Goal: Communication & Community: Answer question/provide support

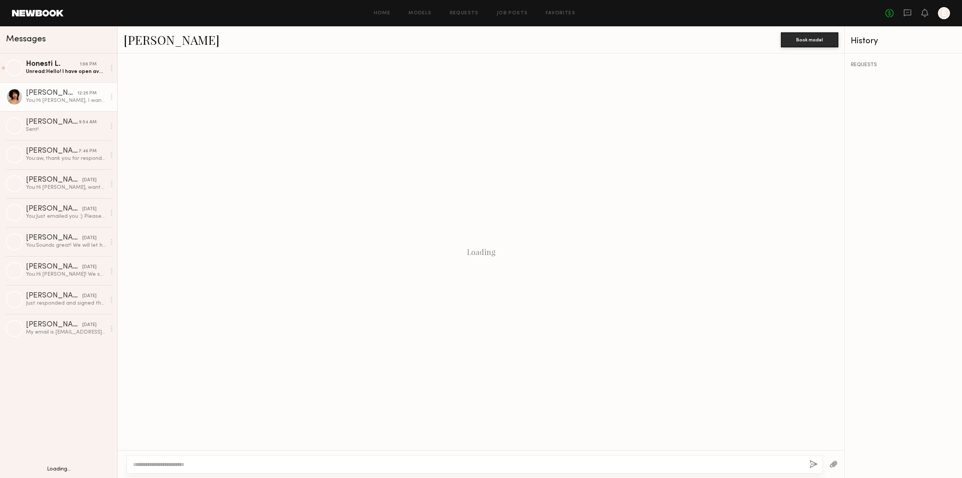
scroll to position [275, 0]
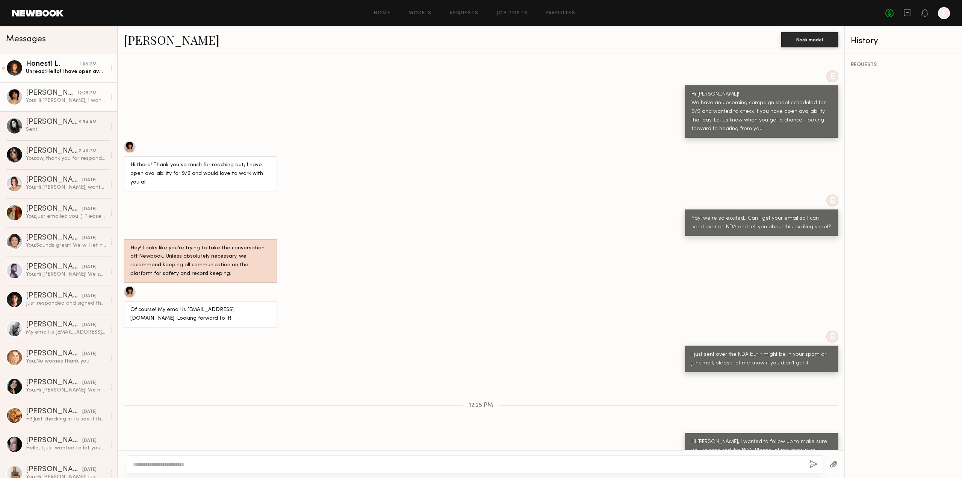
click at [77, 74] on div "Unread: Hello! I have open availability 9/9. I’d love to know more about the up…" at bounding box center [66, 71] width 80 height 7
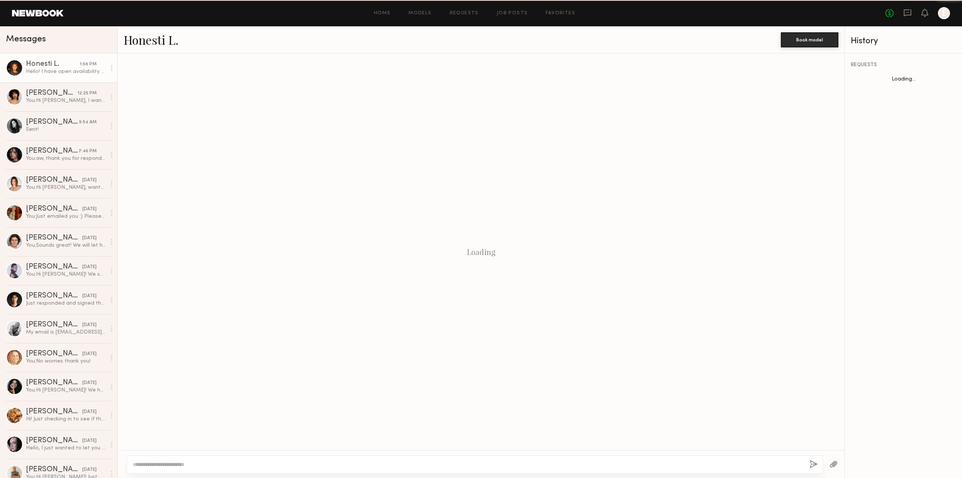
scroll to position [41, 0]
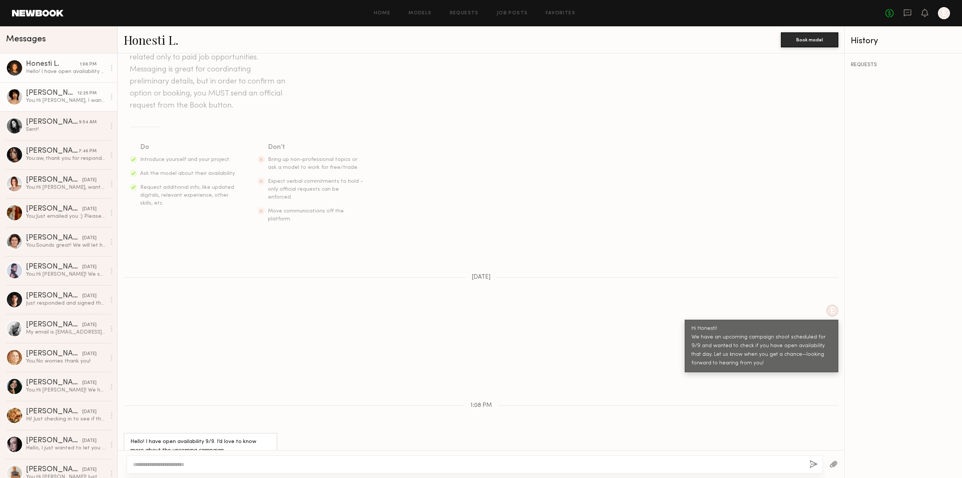
click at [70, 101] on div "You: Hi Delaney, I wanted to follow up to make sure you've received the NDA. Pl…" at bounding box center [66, 100] width 80 height 7
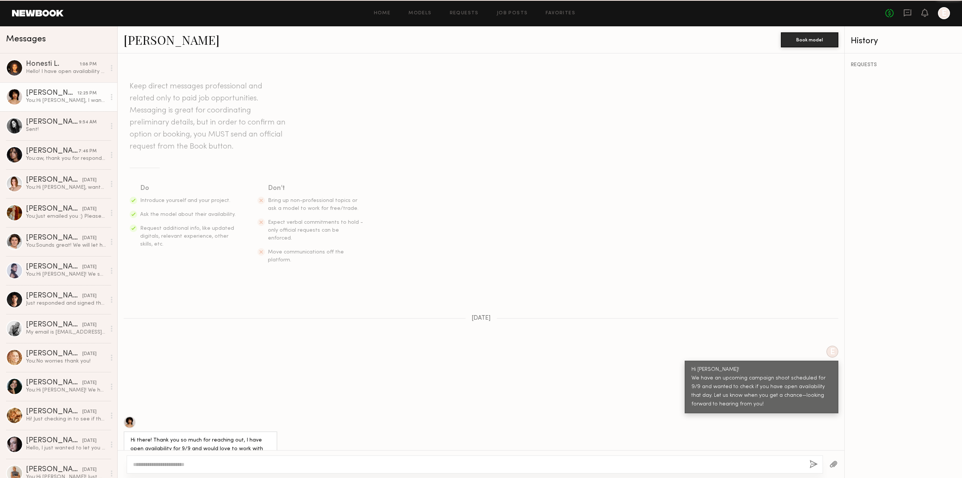
scroll to position [275, 0]
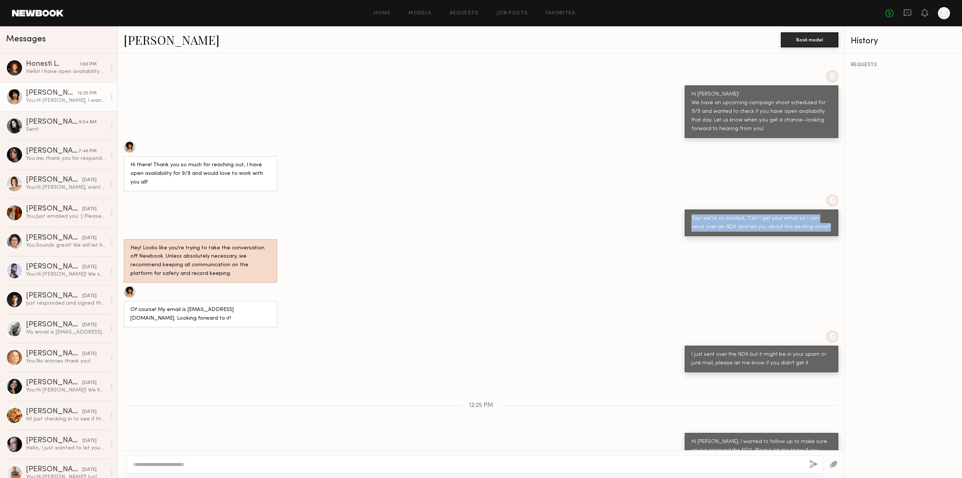
drag, startPoint x: 685, startPoint y: 194, endPoint x: 814, endPoint y: 204, distance: 129.7
click at [814, 209] on div "Yay! we're so excited,. Can I get your email so I can send over an NDA and tell…" at bounding box center [762, 222] width 154 height 27
copy div "Yay! we're so excited,. Can I get your email so I can send over an NDA and tell…"
click at [73, 72] on div "Hello! I have open availability 9/9. I’d love to know more about the upcoming c…" at bounding box center [66, 71] width 80 height 7
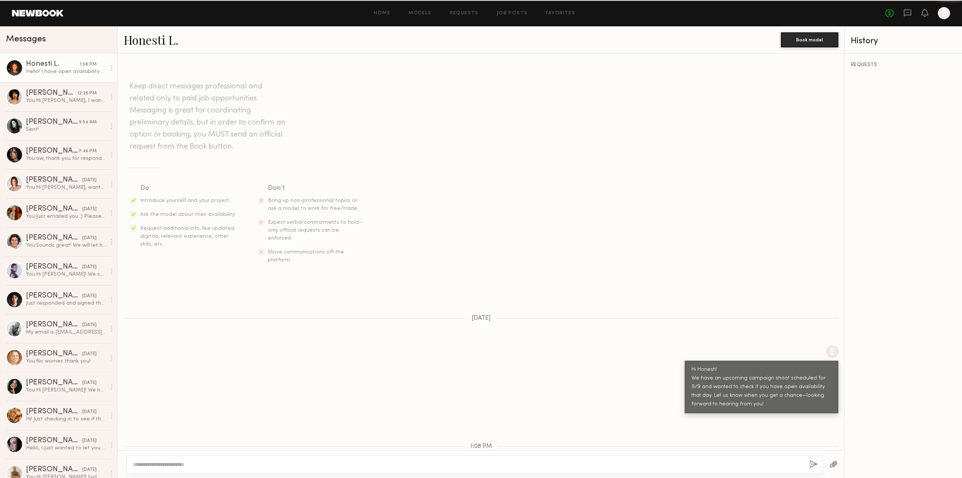
scroll to position [41, 0]
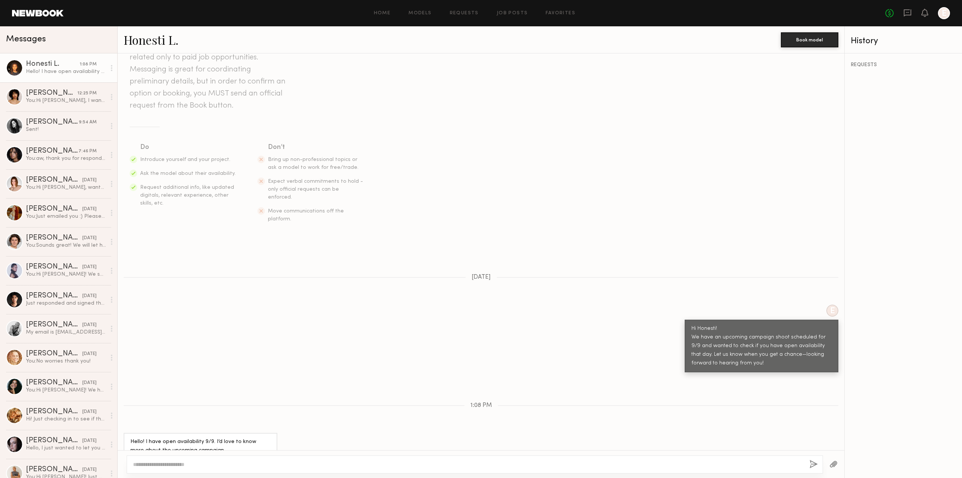
click at [272, 464] on textarea at bounding box center [468, 464] width 670 height 8
type textarea "**********"
click at [813, 467] on button "button" at bounding box center [814, 464] width 8 height 9
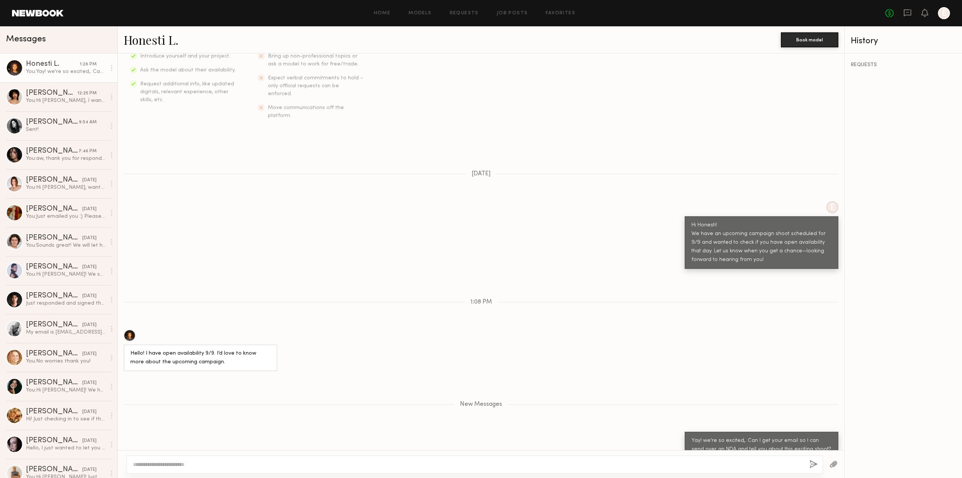
scroll to position [191, 0]
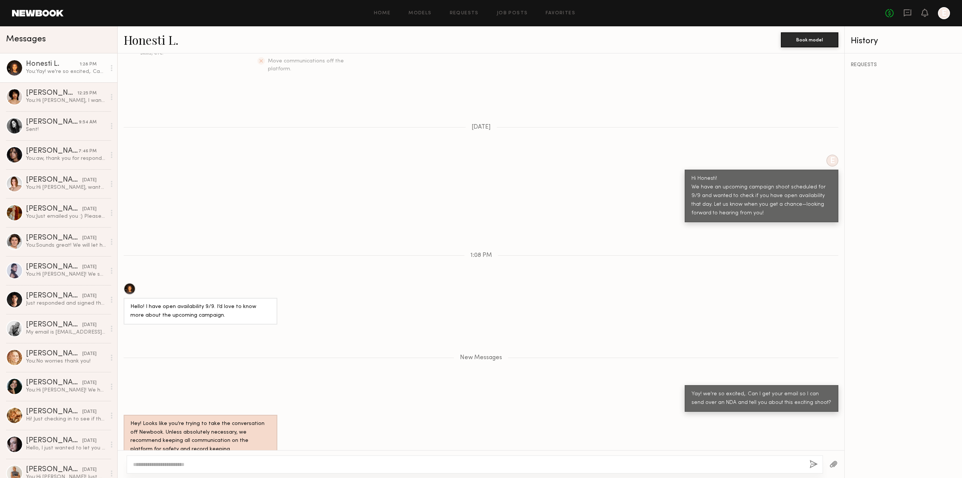
click at [695, 462] on textarea at bounding box center [468, 464] width 670 height 8
type textarea "*"
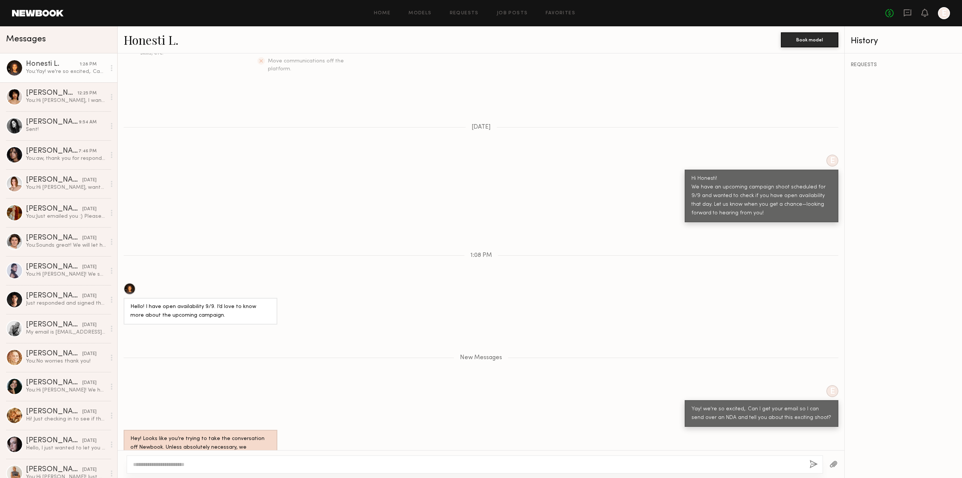
scroll to position [227, 0]
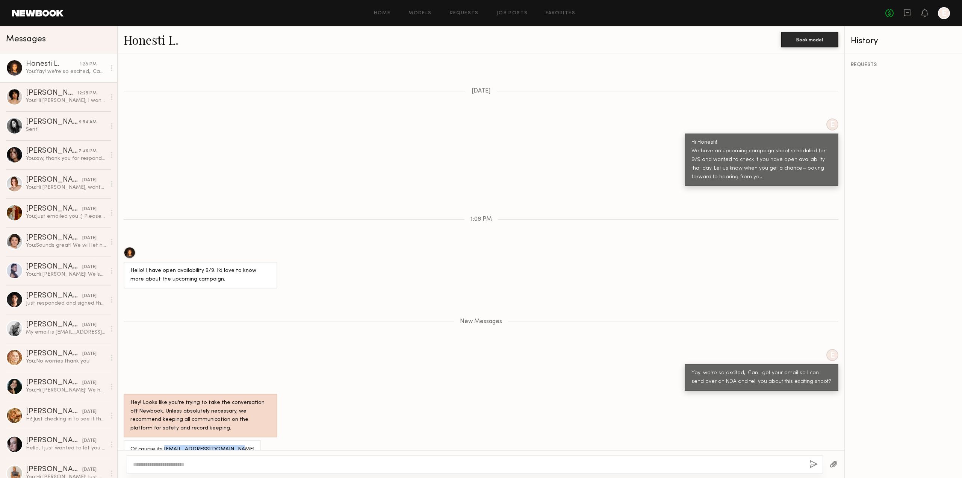
drag, startPoint x: 161, startPoint y: 436, endPoint x: 237, endPoint y: 434, distance: 76.3
click at [237, 440] on div "Of course its [EMAIL_ADDRESS][DOMAIN_NAME]" at bounding box center [193, 449] width 138 height 18
copy div "lawrencehonesti@gmail.com"
click at [143, 464] on textarea at bounding box center [468, 464] width 670 height 8
drag, startPoint x: 75, startPoint y: 95, endPoint x: 79, endPoint y: 100, distance: 6.4
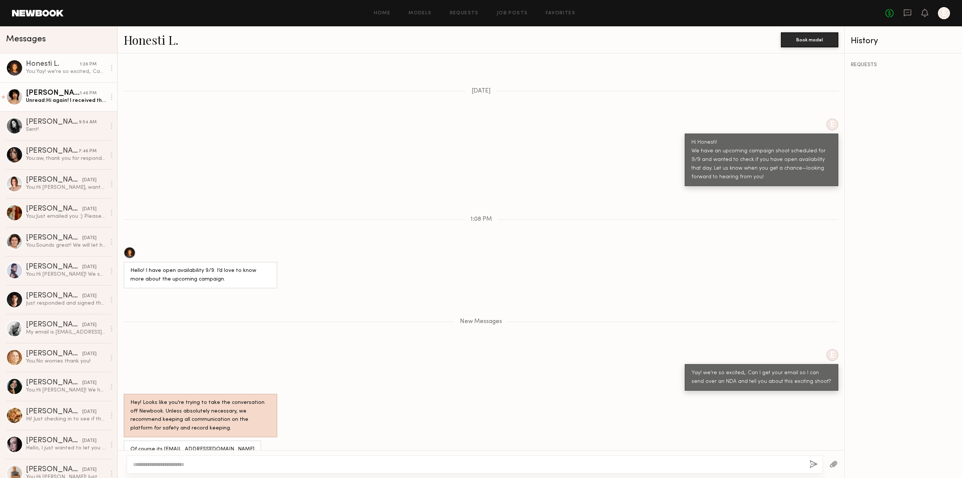
click at [80, 95] on div "1:40 PM" at bounding box center [88, 93] width 17 height 7
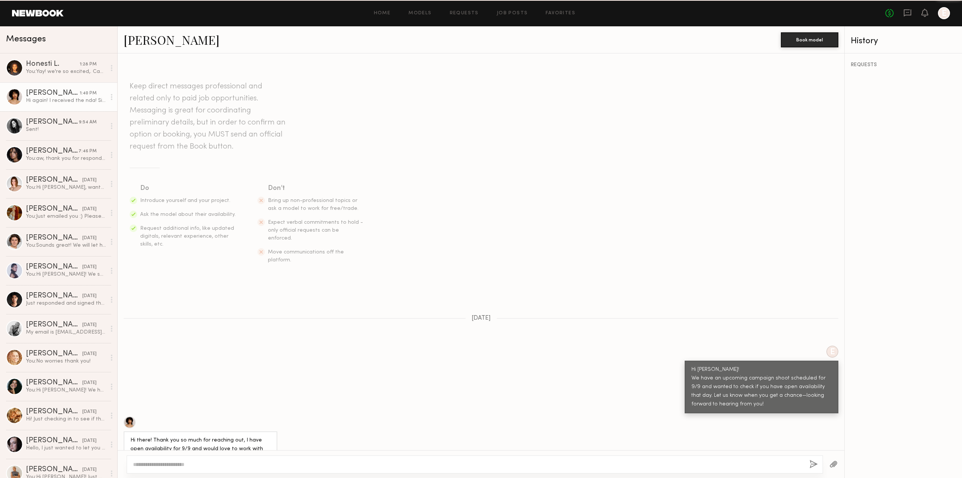
scroll to position [305, 0]
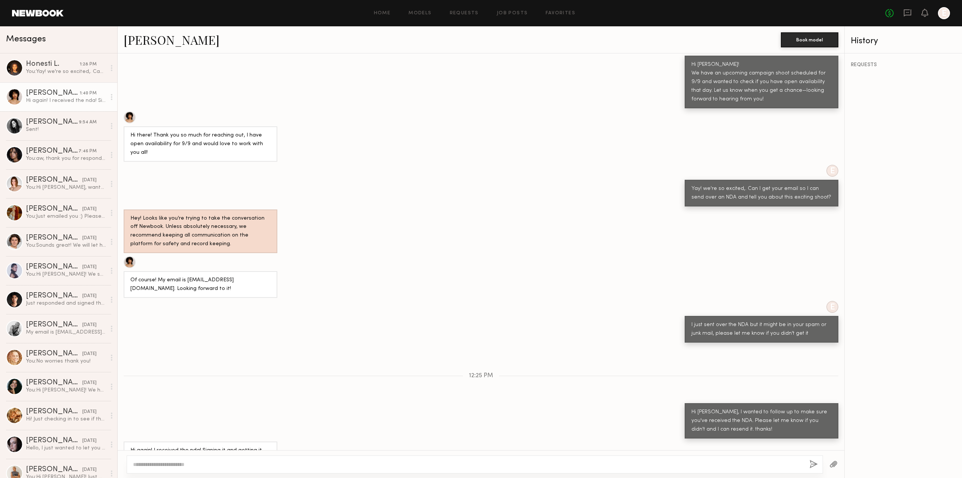
click at [262, 468] on div at bounding box center [475, 464] width 696 height 18
click at [254, 466] on textarea at bounding box center [468, 464] width 670 height 8
type textarea "**********"
click at [817, 461] on button "button" at bounding box center [814, 464] width 8 height 9
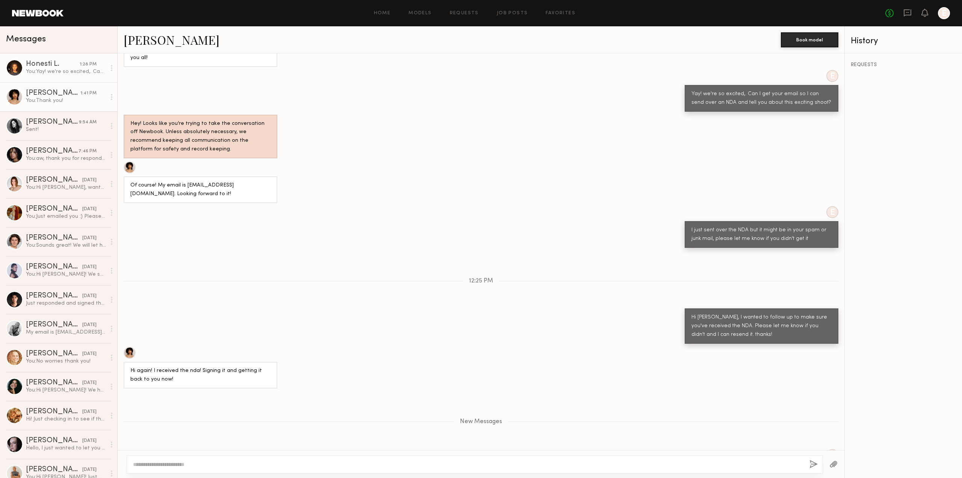
click at [39, 67] on div "Honesti L." at bounding box center [53, 65] width 54 height 8
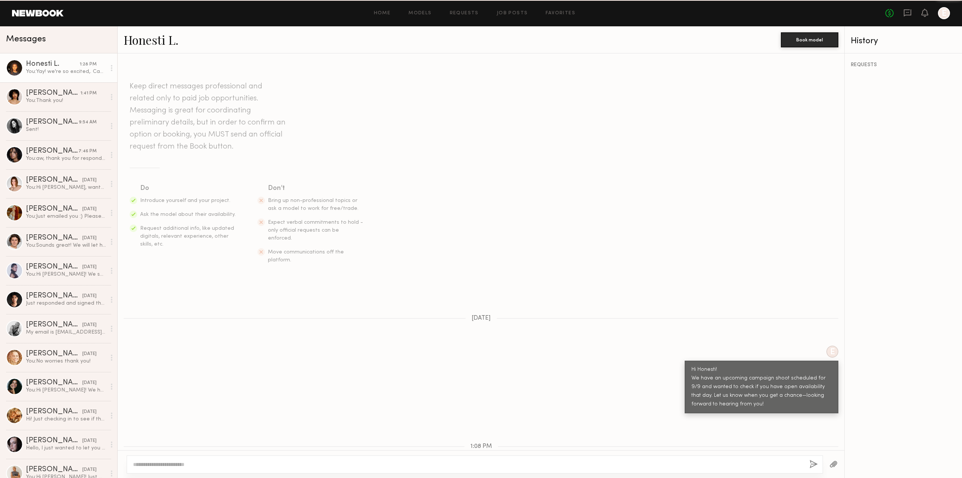
scroll to position [168, 0]
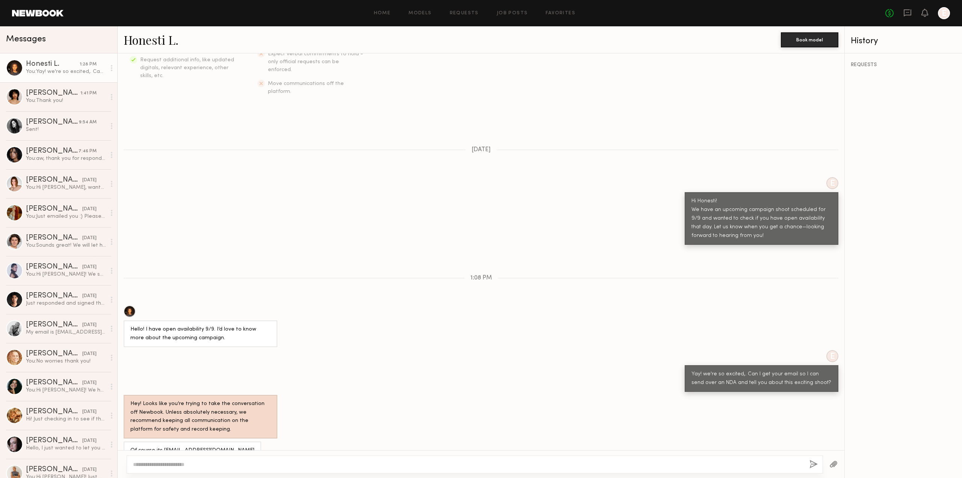
click at [144, 43] on link "Honesti L." at bounding box center [151, 40] width 55 height 16
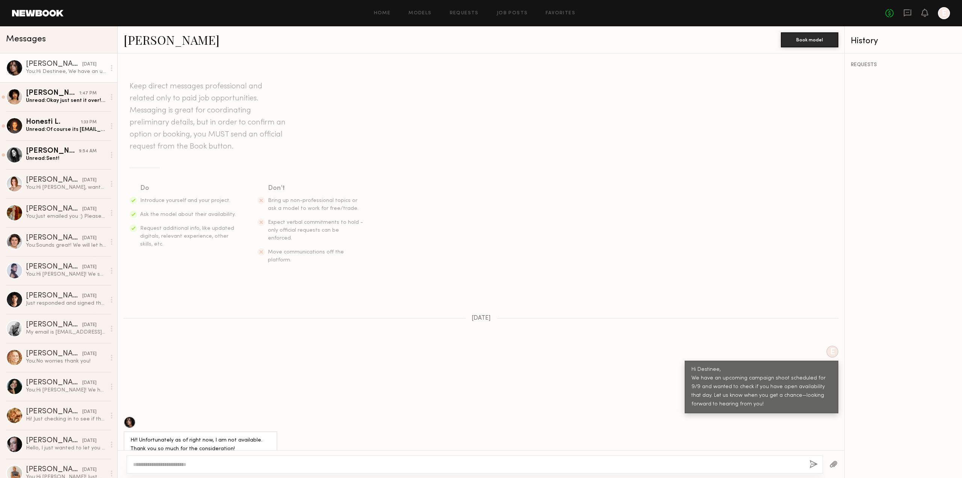
scroll to position [18, 0]
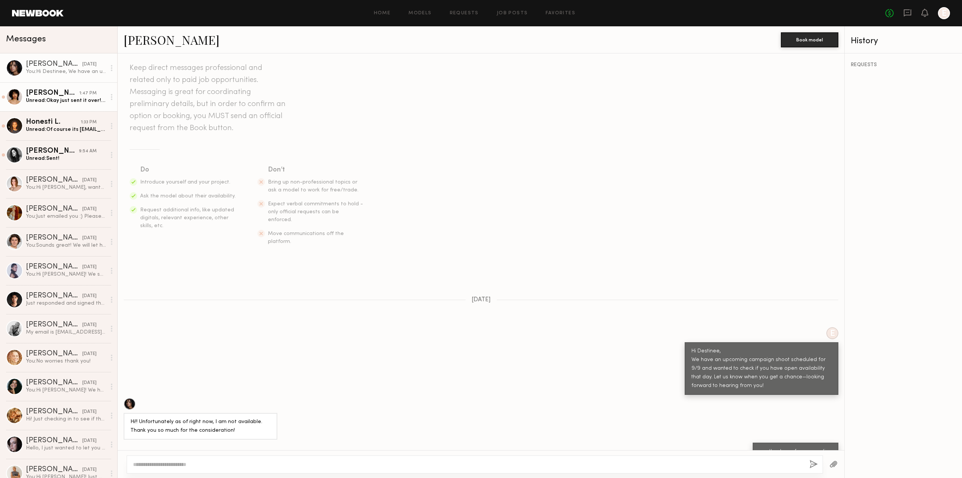
click at [61, 101] on div "Unread: Okay just sent it over! Let me know when you’d receive it :)" at bounding box center [66, 100] width 80 height 7
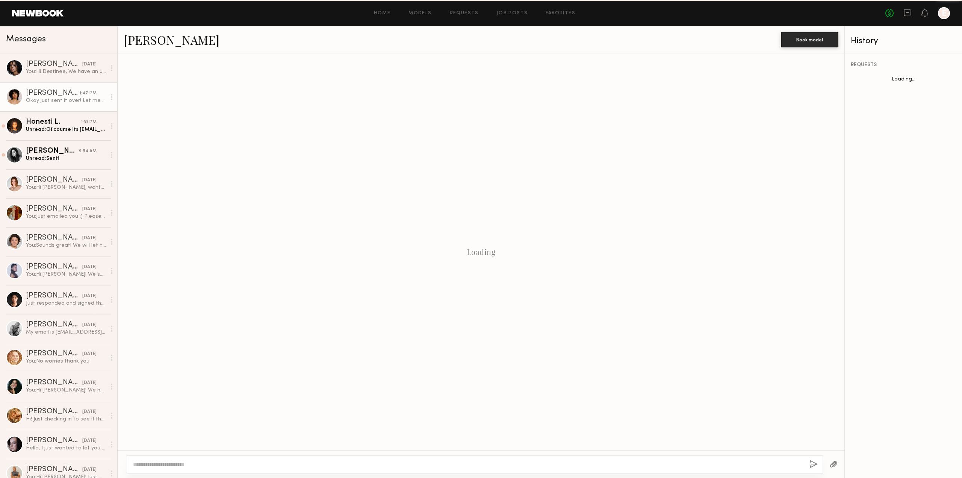
scroll to position [377, 0]
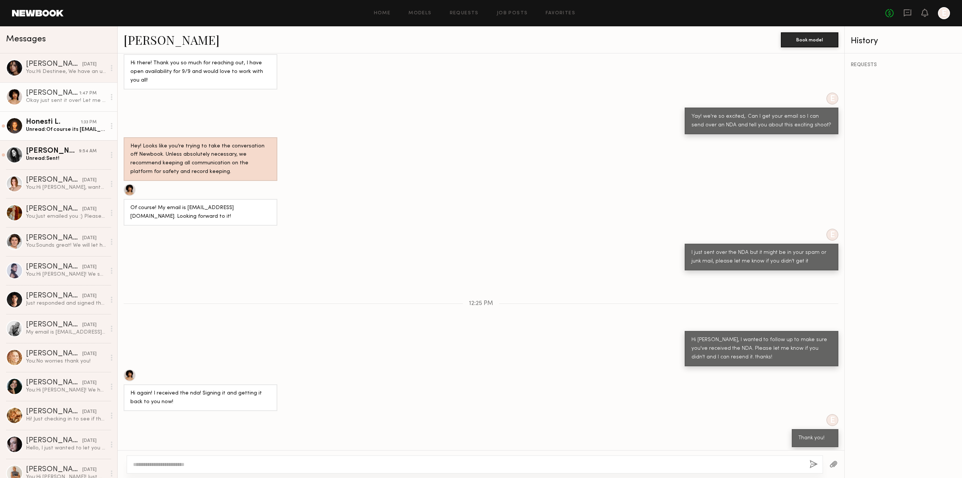
click at [39, 129] on div "Unread: Of course its lawrencehonesti@gmail.com" at bounding box center [66, 129] width 80 height 7
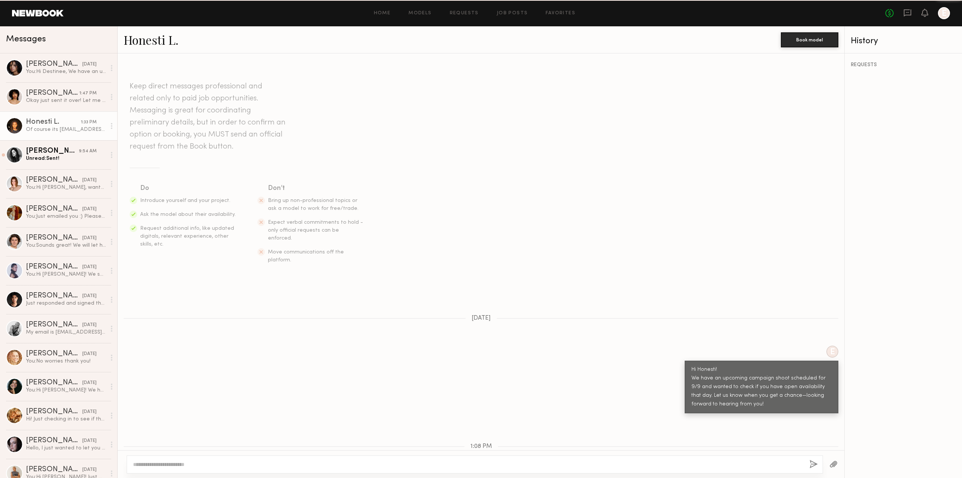
scroll to position [168, 0]
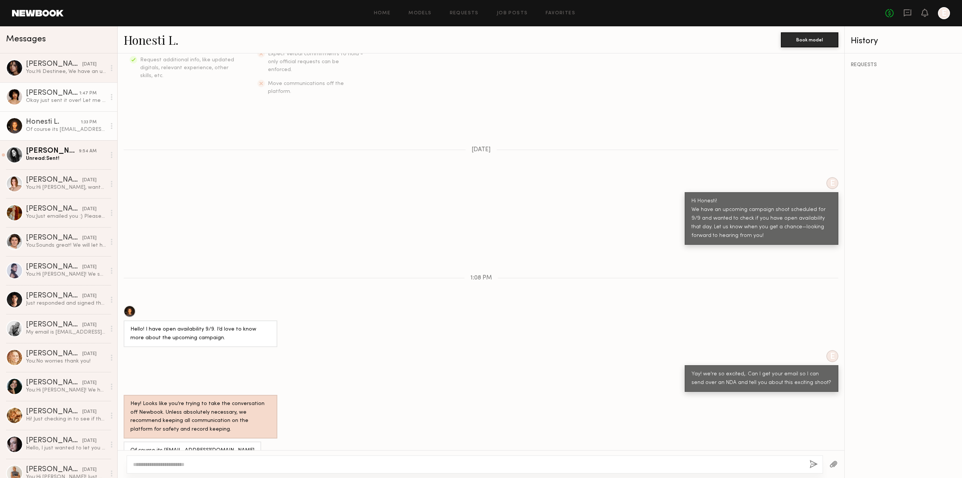
click at [50, 101] on div "Okay just sent it over! Let me know when you’d receive it :)" at bounding box center [66, 100] width 80 height 7
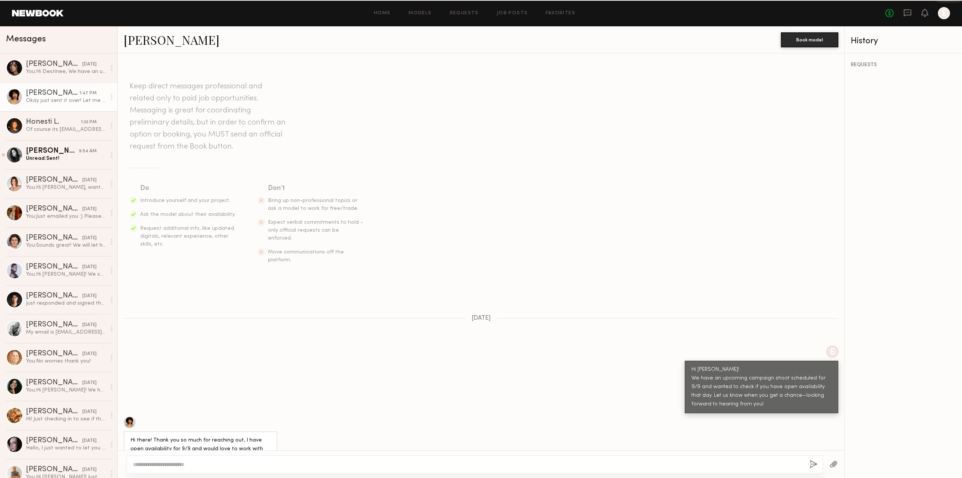
scroll to position [377, 0]
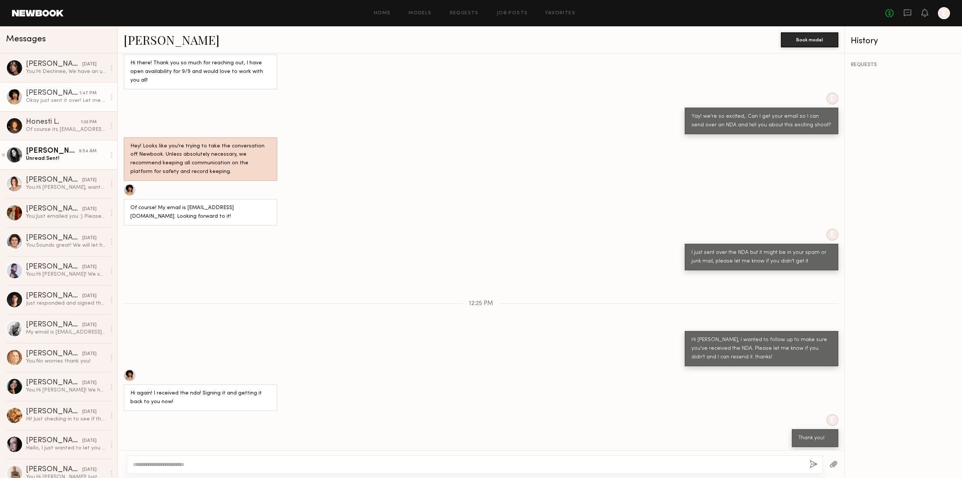
click at [59, 168] on link "Jessica T. 9:54 AM Unread: Sent!" at bounding box center [58, 154] width 117 height 29
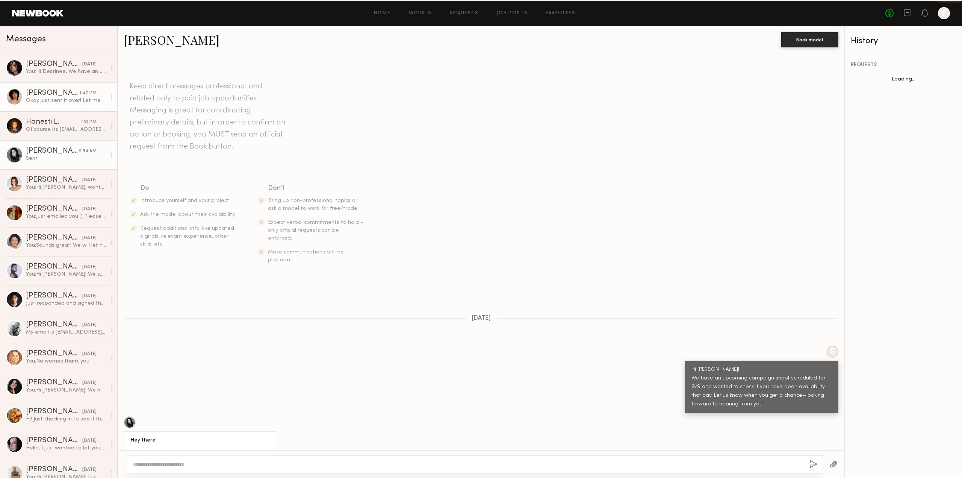
scroll to position [389, 0]
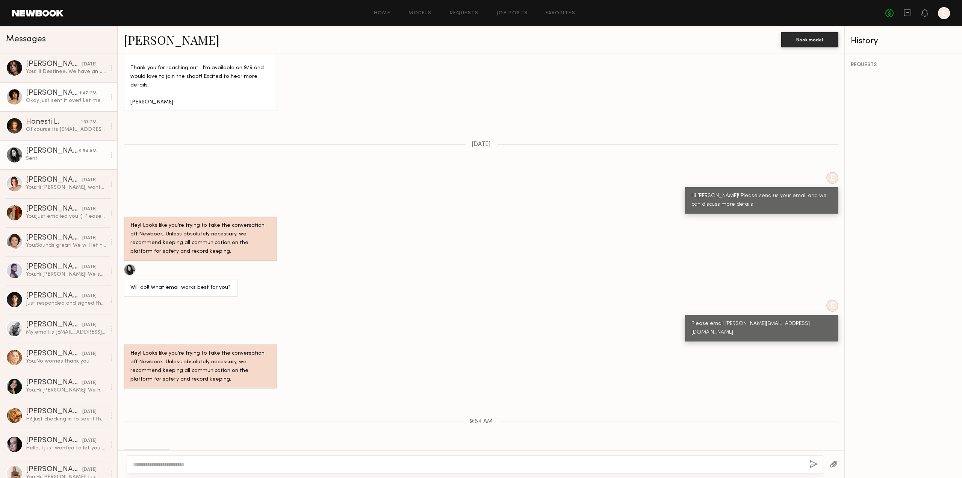
click at [55, 97] on div "[PERSON_NAME]" at bounding box center [52, 93] width 53 height 8
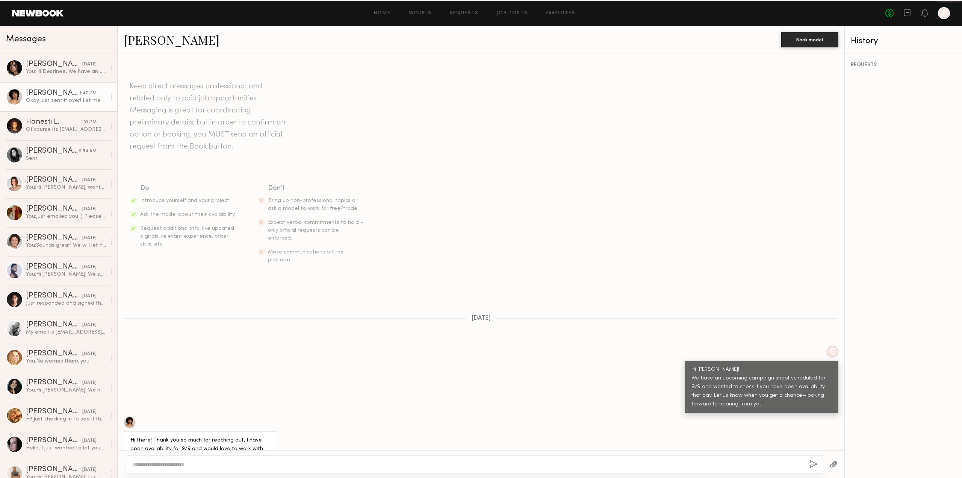
scroll to position [377, 0]
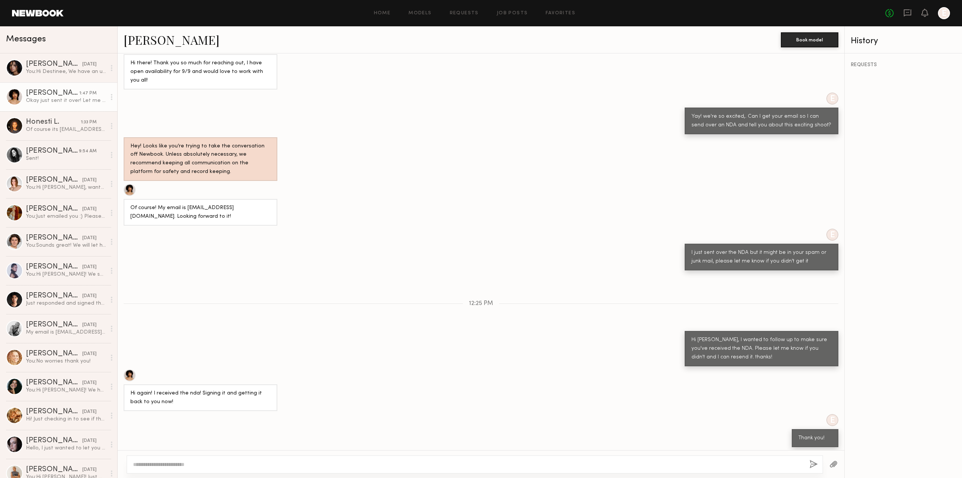
click at [251, 460] on textarea at bounding box center [468, 464] width 670 height 8
type textarea "*"
type textarea "**********"
click at [812, 462] on button "button" at bounding box center [814, 464] width 8 height 9
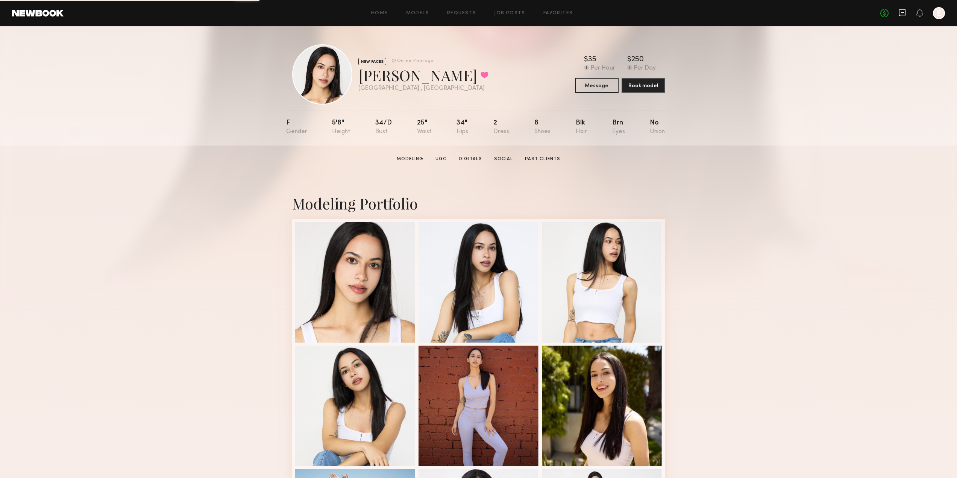
click at [905, 13] on icon at bounding box center [902, 12] width 8 height 7
